Goal: Communication & Community: Answer question/provide support

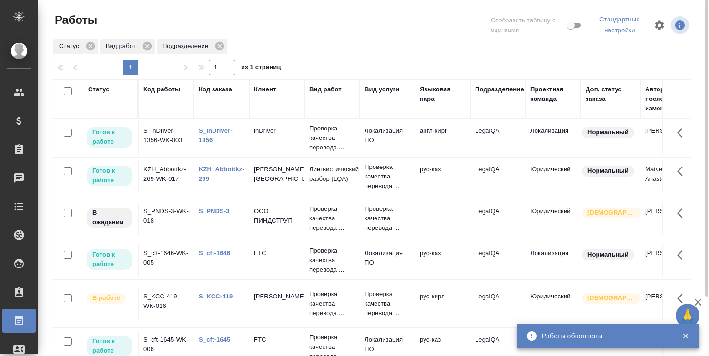
click at [696, 186] on div "Статус Код работы Код заказа Клиент Вид работ Вид услуги Языковая пара Подразде…" at bounding box center [375, 251] width 646 height 343
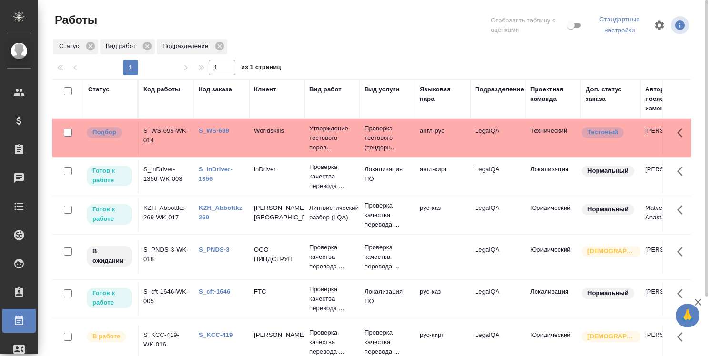
click at [221, 130] on link "S_WS-699" at bounding box center [214, 130] width 30 height 7
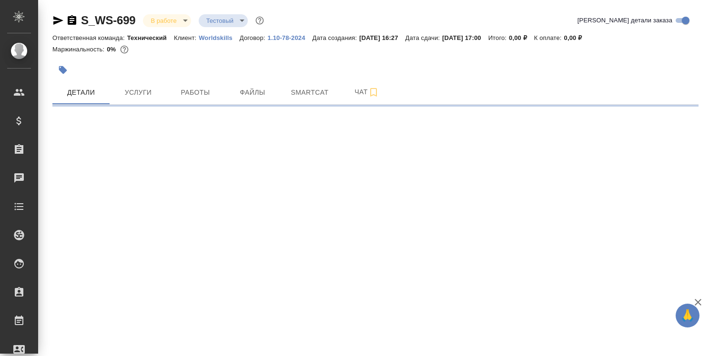
select select "RU"
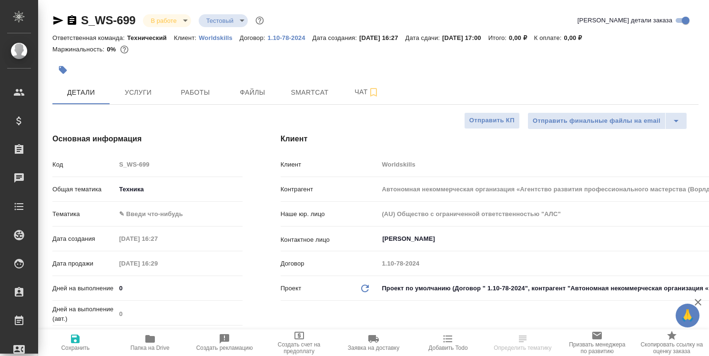
type textarea "x"
type input "Сергеева Анастасия"
type textarea "x"
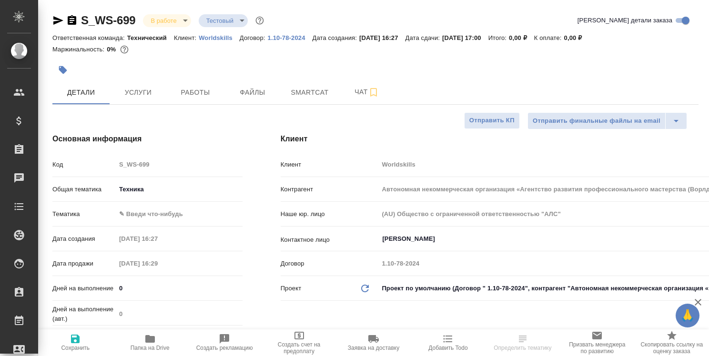
type textarea "x"
click at [223, 38] on p "Worldskills" at bounding box center [219, 37] width 41 height 7
type textarea "x"
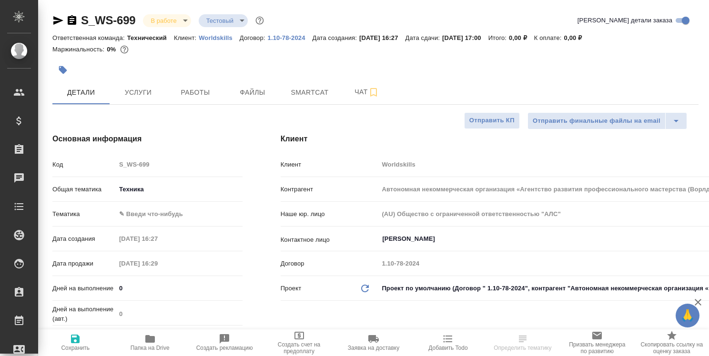
type textarea "x"
select select "RU"
type textarea "x"
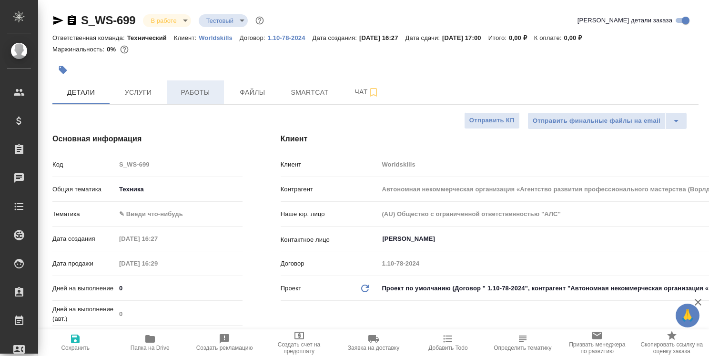
click at [197, 90] on span "Работы" at bounding box center [195, 93] width 46 height 12
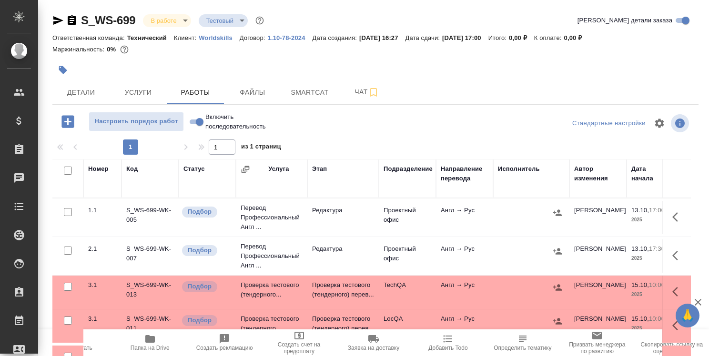
scroll to position [41, 0]
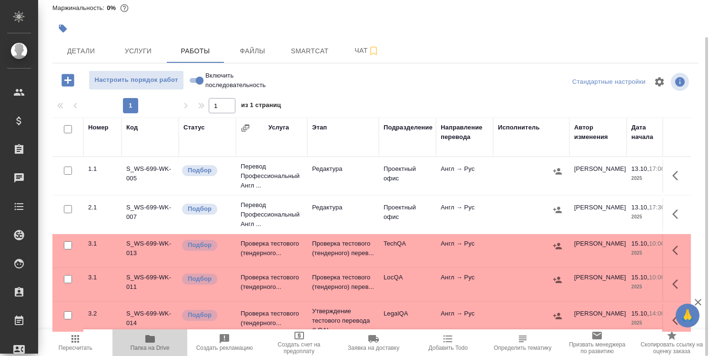
click at [150, 338] on icon "button" at bounding box center [150, 339] width 10 height 8
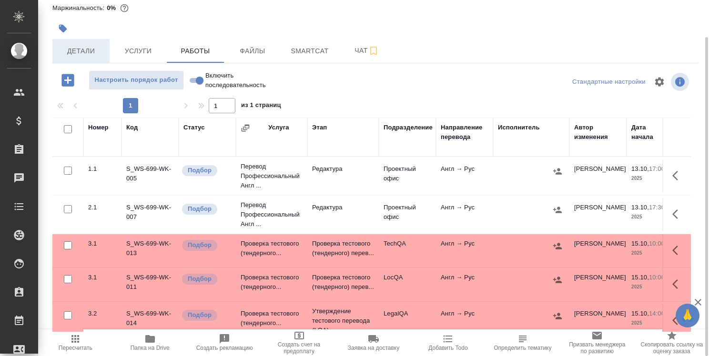
click at [81, 50] on span "Детали" at bounding box center [81, 51] width 46 height 12
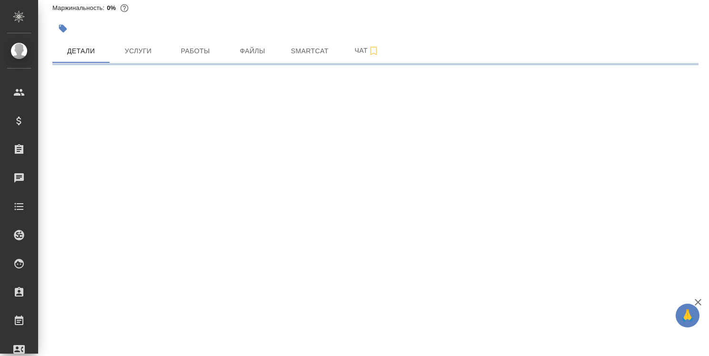
select select "RU"
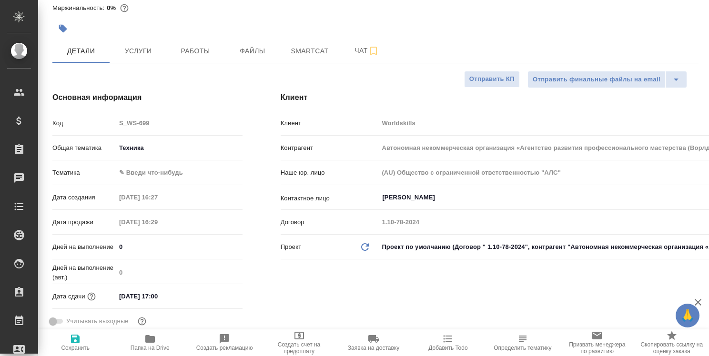
type textarea "x"
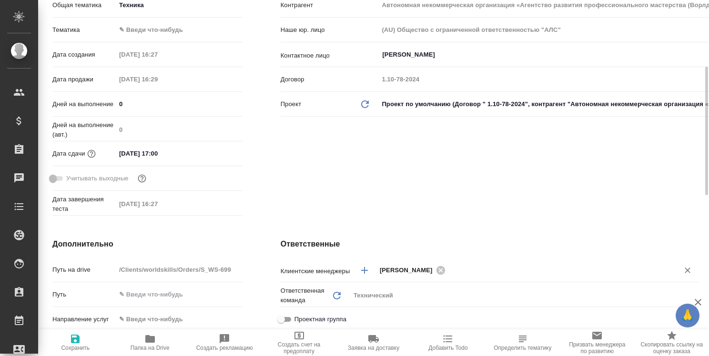
scroll to position [41, 0]
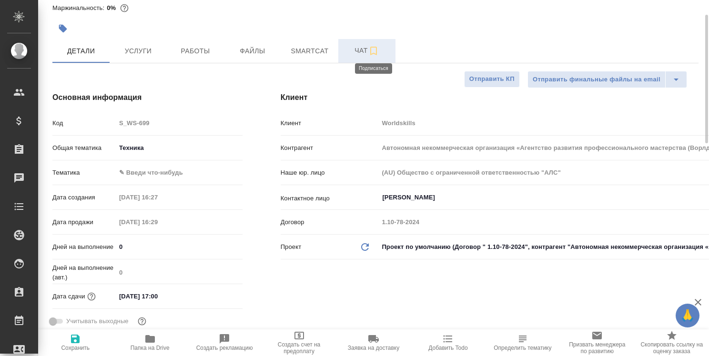
click at [377, 49] on icon "button" at bounding box center [373, 50] width 11 height 11
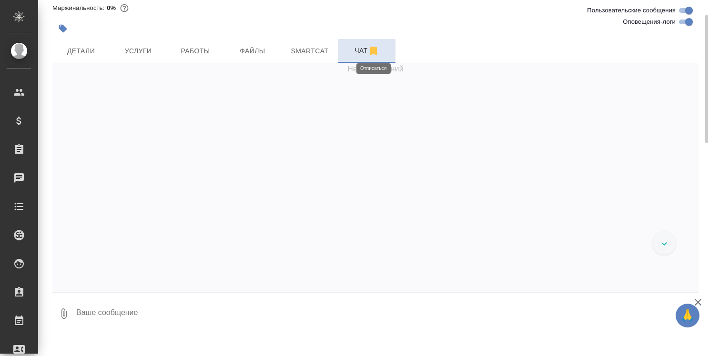
scroll to position [6653, 0]
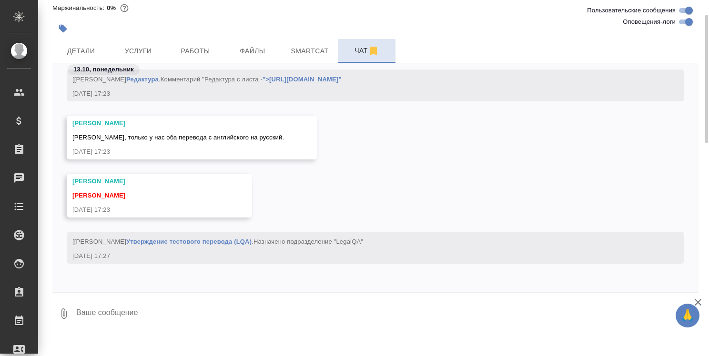
click at [198, 303] on textarea at bounding box center [386, 314] width 623 height 32
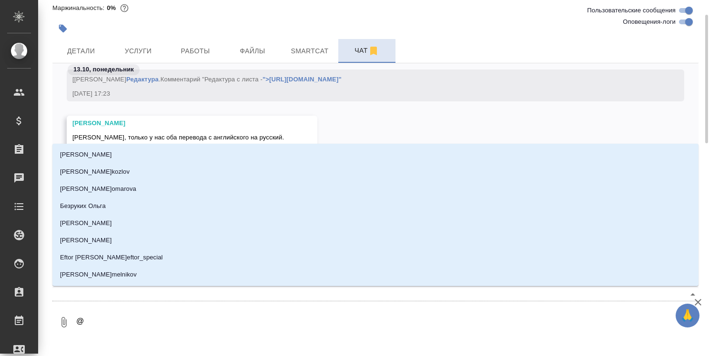
type textarea "@s"
type input "s"
type textarea "@"
type textarea "@c"
type input "c"
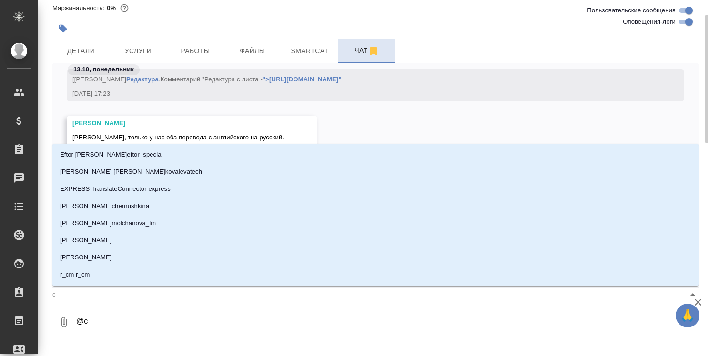
type textarea "@"
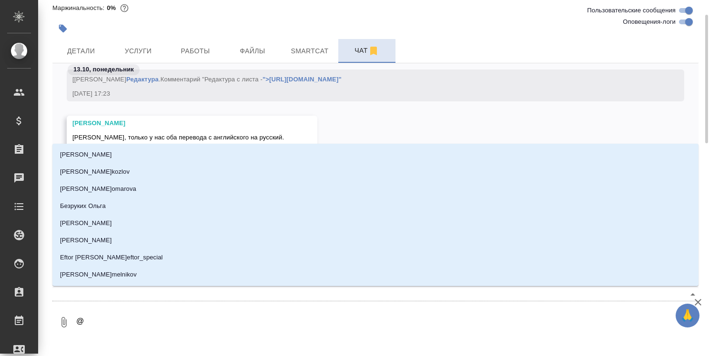
type textarea "@с"
type input "с"
type textarea "@се"
type input "се"
type textarea "@сер"
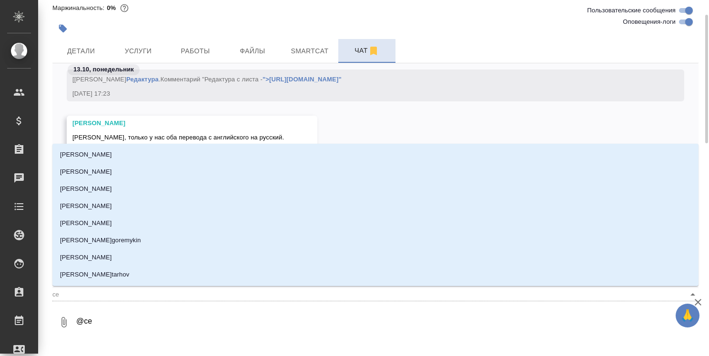
type input "сер"
type textarea "@серг"
type input "серг"
type textarea "@серге"
type input "серге"
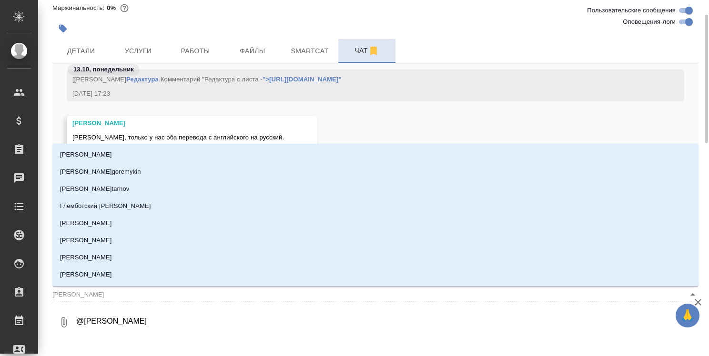
type textarea "@сергее"
type input "сергее"
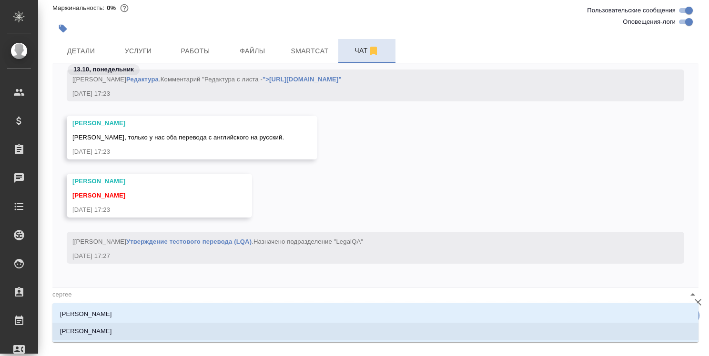
click at [366, 329] on li "Сергеева Анастасия" at bounding box center [375, 331] width 646 height 17
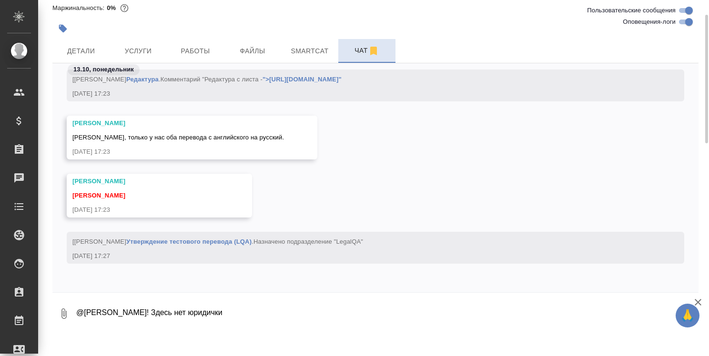
click at [366, 328] on textarea "@Сергеева Анастасия Привет! Здесь нет юридички" at bounding box center [378, 314] width 607 height 32
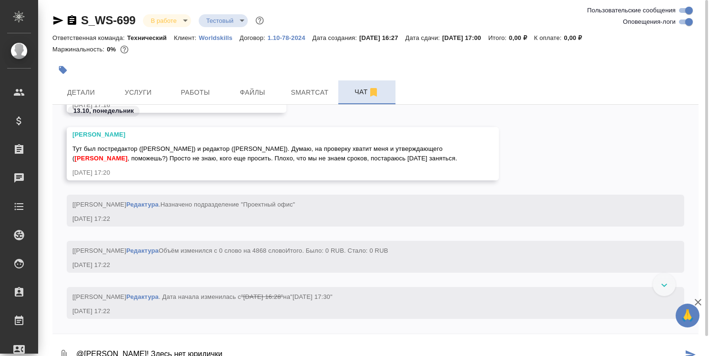
scroll to position [5810, 0]
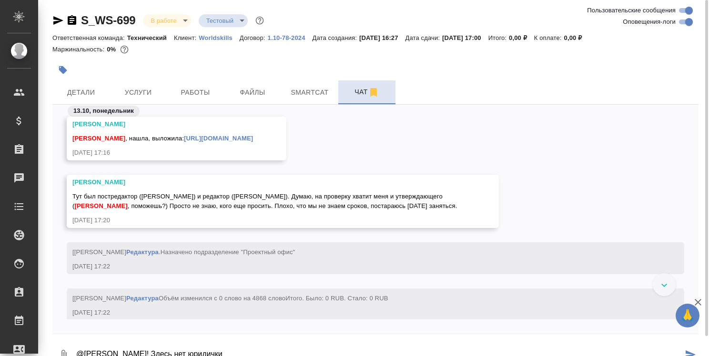
type textarea "@Сергеева Анастасия Привет! Здесь нет юридички"
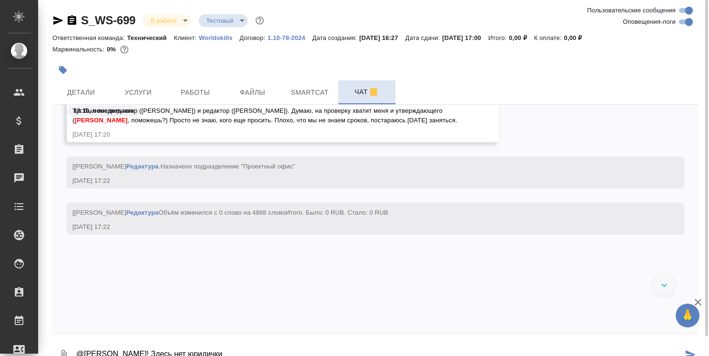
scroll to position [5543, 0]
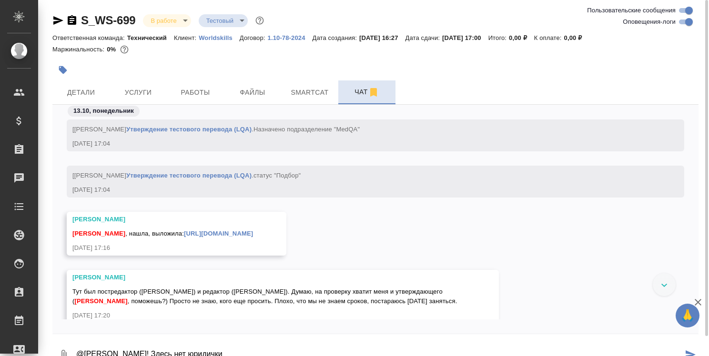
click at [535, 216] on div "Румянцева Дарья Сергеева Анастасия , нашла, выложила: https://drive.awatera.com…" at bounding box center [375, 241] width 646 height 58
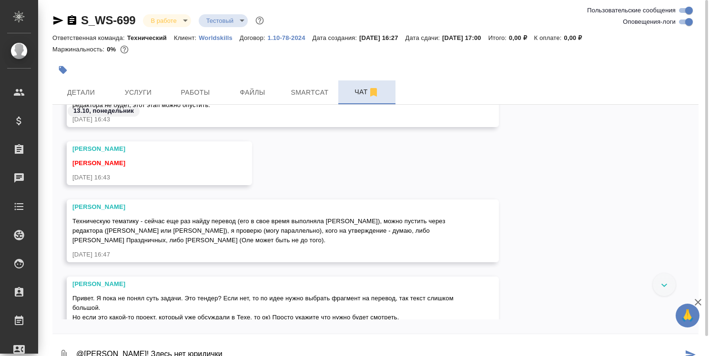
scroll to position [2431, 0]
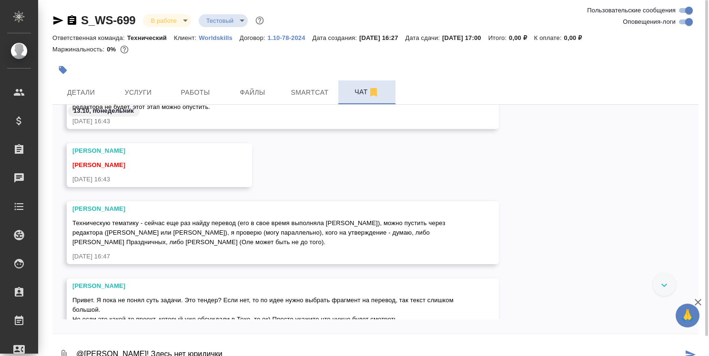
click at [552, 162] on div "Румянцева Дарья Сергеева Анастасия 13.10.25, 16:43" at bounding box center [375, 172] width 646 height 58
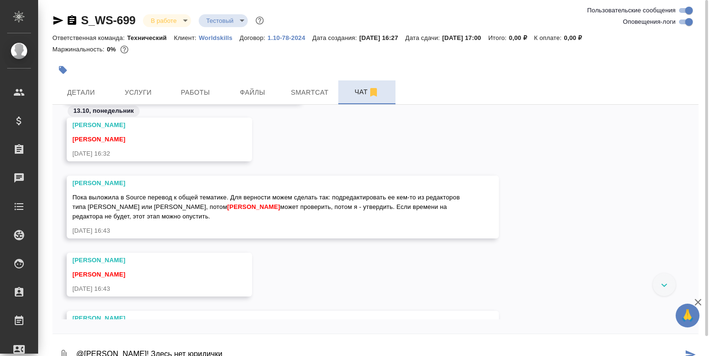
scroll to position [1807, 0]
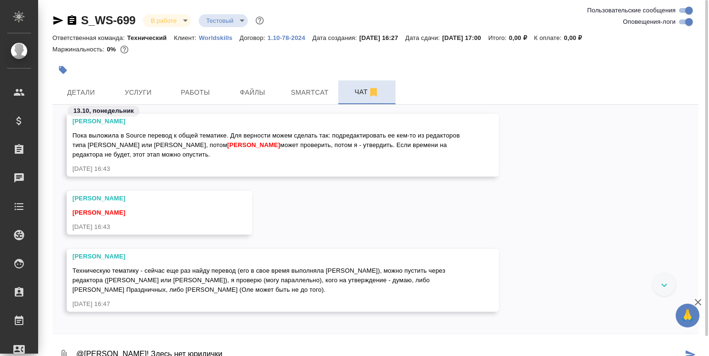
click at [561, 123] on div "Румянцева Дарья Пока выложила в Source перевод к общей тематике. Для верности м…" at bounding box center [375, 152] width 646 height 77
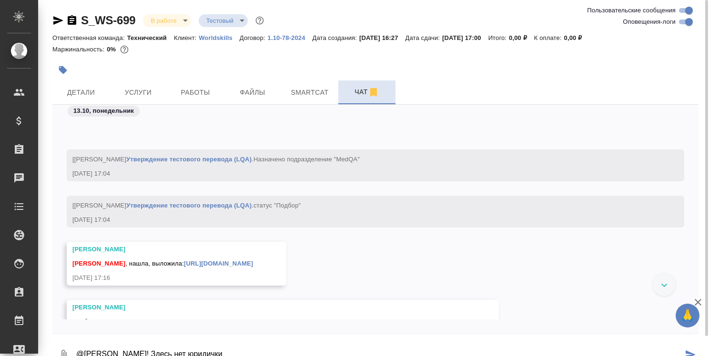
scroll to position [3140, 0]
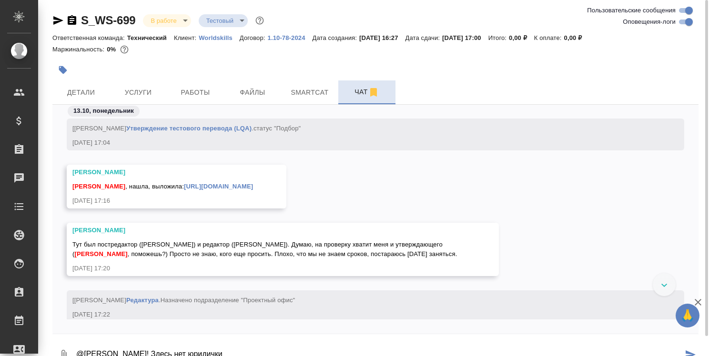
click at [537, 181] on div "Румянцева Дарья Сергеева Анастасия , нашла, выложила: https://drive.awatera.com…" at bounding box center [375, 194] width 646 height 58
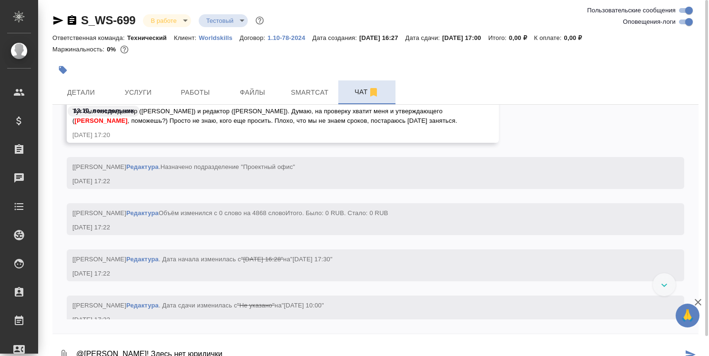
scroll to position [3235, 0]
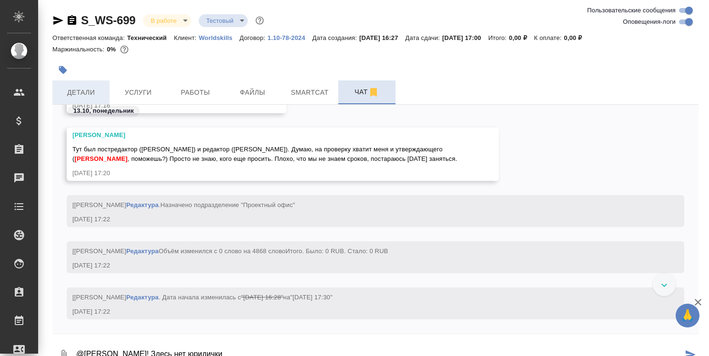
click at [75, 90] on span "Детали" at bounding box center [81, 93] width 46 height 12
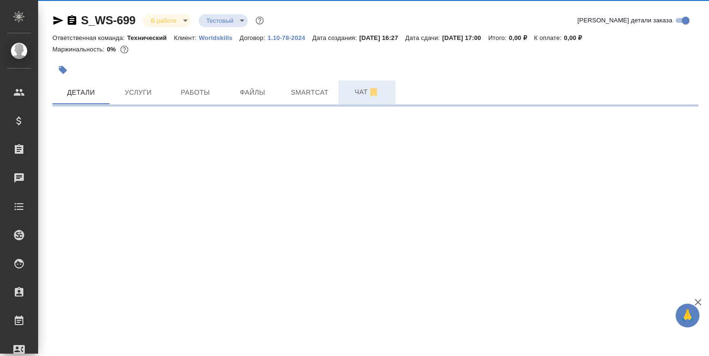
select select "RU"
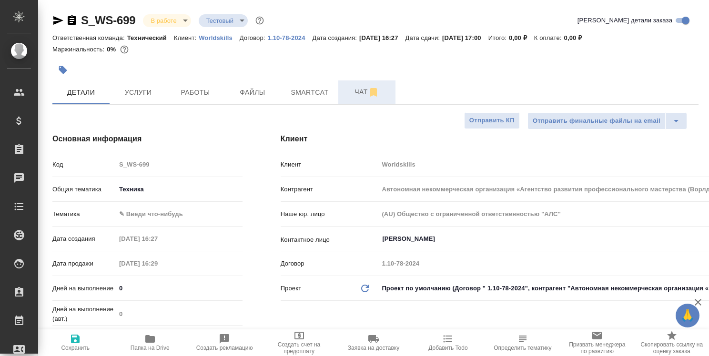
type textarea "x"
click at [203, 88] on span "Работы" at bounding box center [195, 93] width 46 height 12
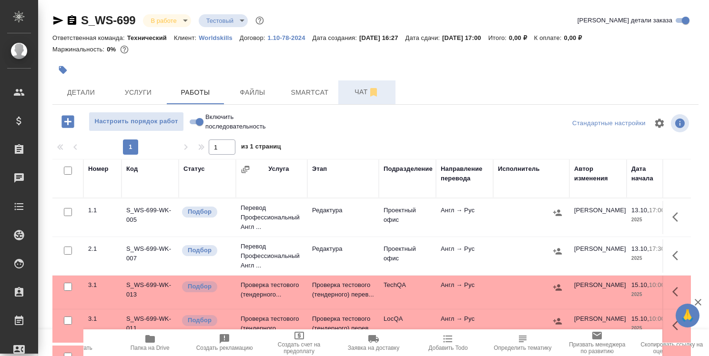
click at [356, 91] on span "Чат" at bounding box center [367, 92] width 46 height 12
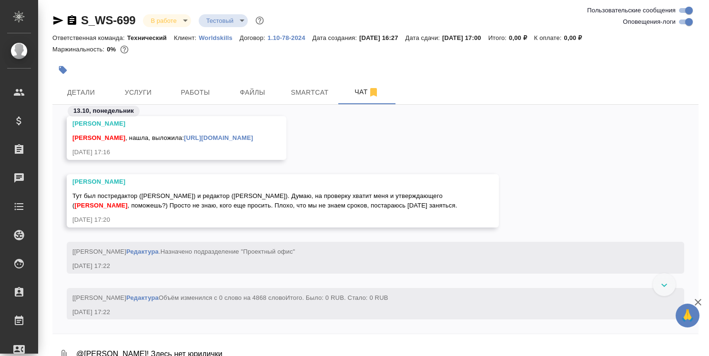
scroll to position [5810, 0]
click at [203, 90] on span "Работы" at bounding box center [195, 93] width 46 height 12
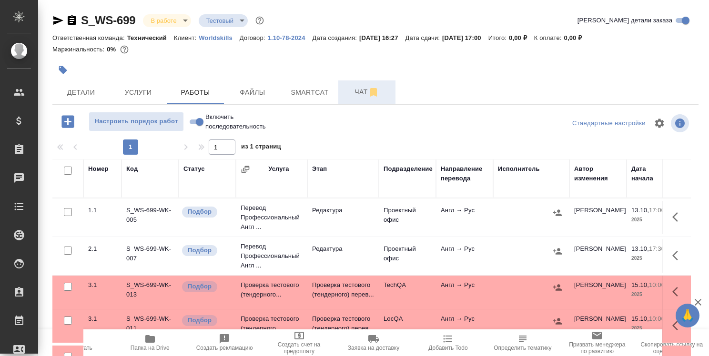
click at [361, 91] on span "Чат" at bounding box center [367, 92] width 46 height 12
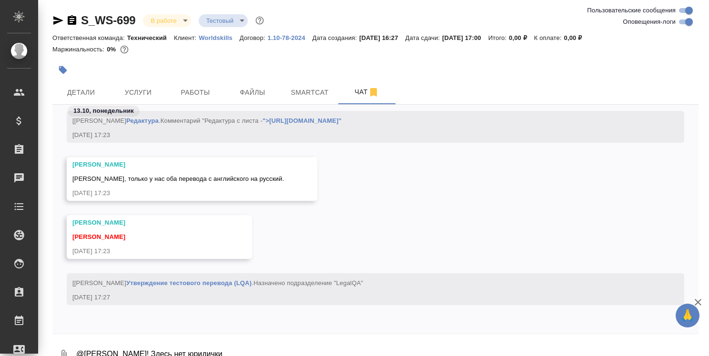
scroll to position [6606, 0]
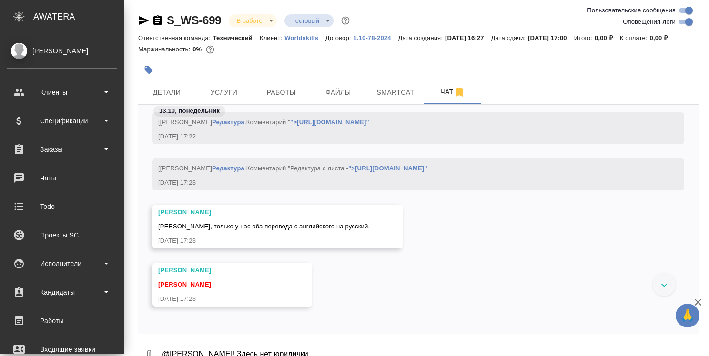
drag, startPoint x: 278, startPoint y: 353, endPoint x: 36, endPoint y: 337, distance: 242.5
click at [36, 337] on div ".cls-1 fill:#fff; AWATERA Strelnikova Olga Клиенты Спецификации Заказы 0 Чаты T…" at bounding box center [354, 178] width 709 height 356
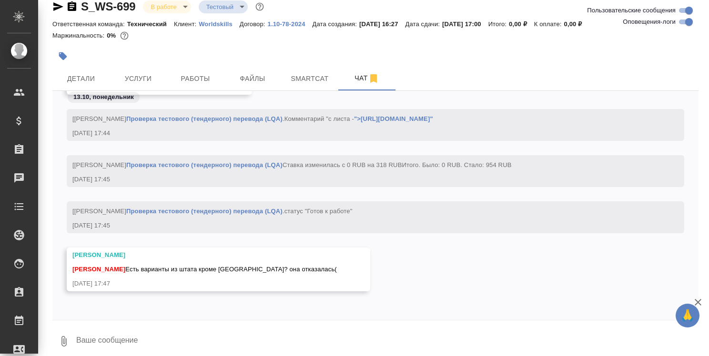
scroll to position [6265, 0]
click at [207, 80] on span "Работы" at bounding box center [195, 79] width 46 height 12
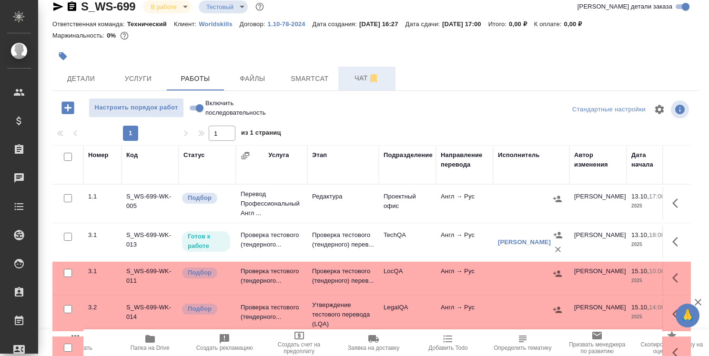
click at [362, 78] on span "Чат" at bounding box center [367, 78] width 46 height 12
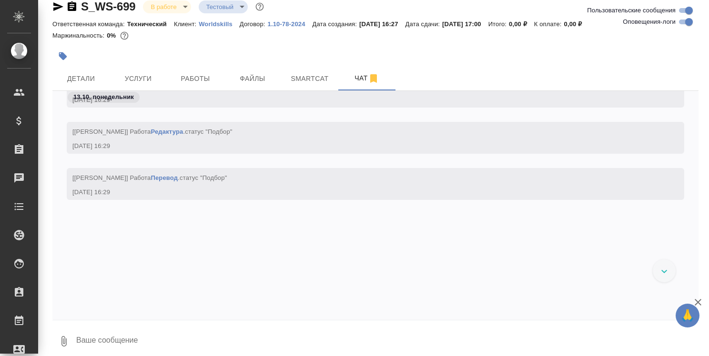
scroll to position [1083, 0]
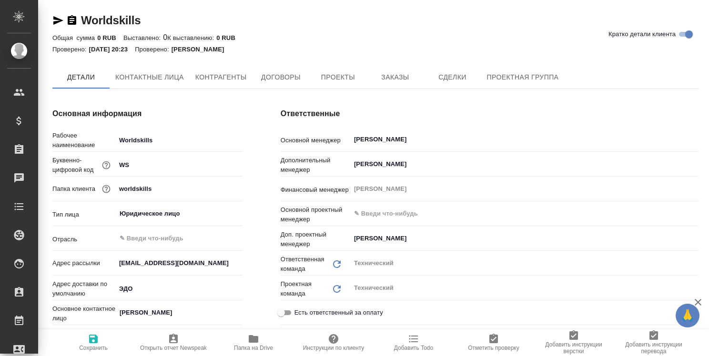
type textarea "x"
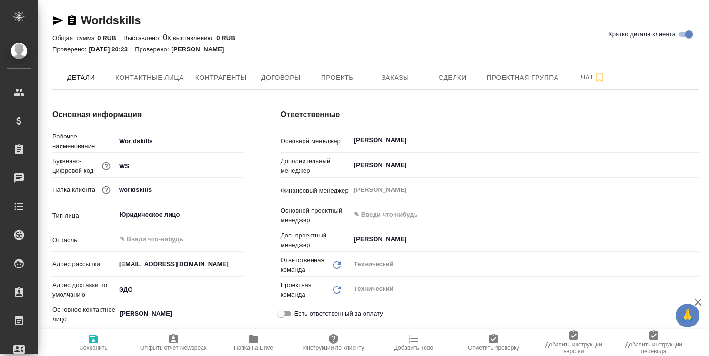
type textarea "x"
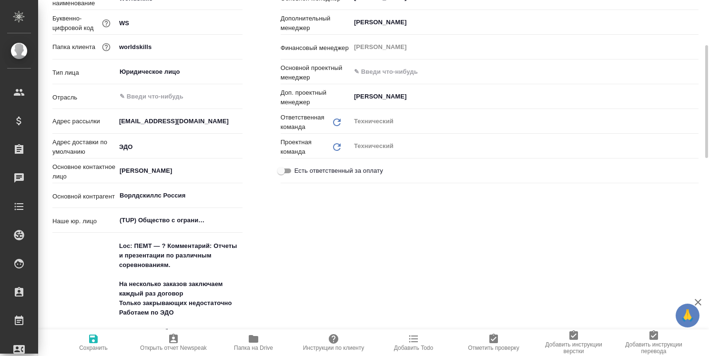
type textarea "x"
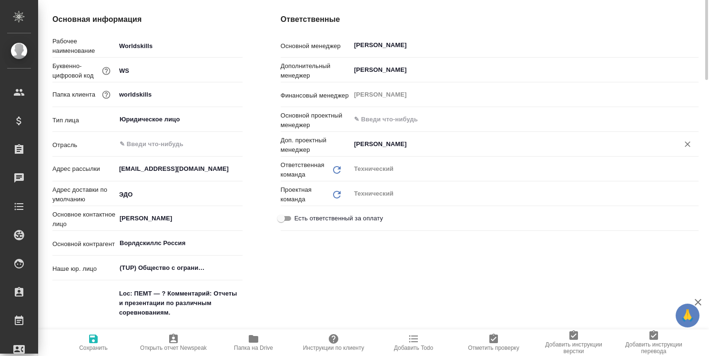
scroll to position [0, 0]
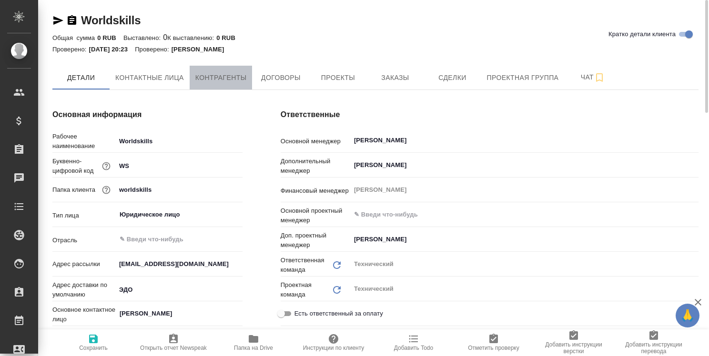
click at [236, 76] on span "Контрагенты" at bounding box center [220, 78] width 51 height 12
